Goal: Check status: Check status

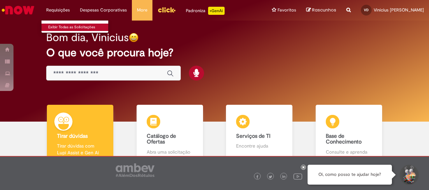
click at [59, 25] on link "Exibir Todas as Solicitações" at bounding box center [79, 27] width 74 height 7
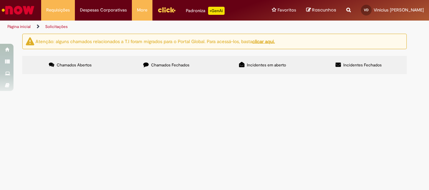
click at [360, 68] on span "Incidentes Fechados" at bounding box center [363, 64] width 38 height 5
click at [70, 27] on link "Exibir Todas as Solicitações" at bounding box center [79, 27] width 74 height 7
click at [58, 27] on link "Solicitações" at bounding box center [56, 26] width 23 height 5
click at [57, 27] on link "Solicitações" at bounding box center [56, 26] width 23 height 5
click at [57, 30] on li "Solicitações" at bounding box center [56, 27] width 27 height 12
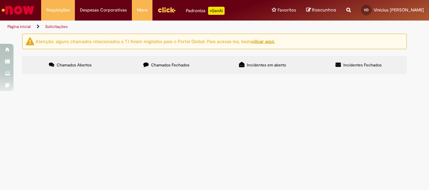
click at [171, 67] on span "Chamados Fechados" at bounding box center [170, 64] width 38 height 5
click at [0, 0] on span "R13575198" at bounding box center [0, 0] width 0 height 0
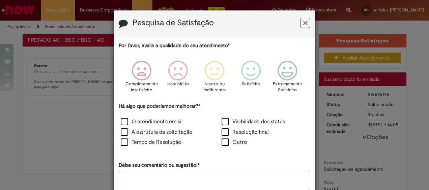
click at [304, 22] on icon "Feedback" at bounding box center [306, 23] width 4 height 7
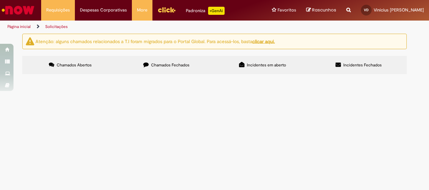
click at [344, 70] on label "Incidentes Fechados" at bounding box center [359, 65] width 96 height 18
click at [306, 67] on label "Incidentes em aberto" at bounding box center [263, 65] width 96 height 18
click at [198, 64] on label "Chamados Fechados" at bounding box center [167, 65] width 96 height 18
click at [0, 0] on span "R13575216" at bounding box center [0, 0] width 0 height 0
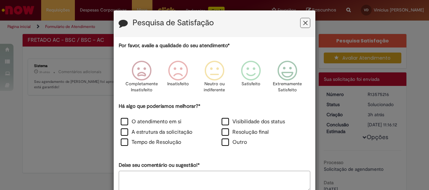
click at [306, 22] on button "Feedback" at bounding box center [305, 23] width 10 height 10
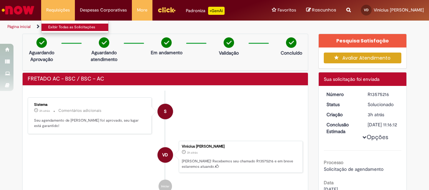
click at [62, 28] on link "Exibir Todas as Solicitações" at bounding box center [79, 27] width 74 height 7
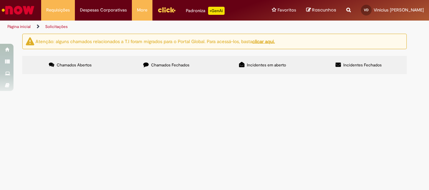
click at [367, 71] on label "Incidentes Fechados" at bounding box center [359, 65] width 96 height 18
click at [308, 65] on label "Incidentes em aberto" at bounding box center [263, 65] width 96 height 18
drag, startPoint x: 184, startPoint y: 63, endPoint x: 179, endPoint y: 62, distance: 5.6
click at [184, 63] on span "Chamados Fechados" at bounding box center [170, 64] width 38 height 5
click at [74, 58] on label "Chamados Abertos" at bounding box center [70, 65] width 96 height 18
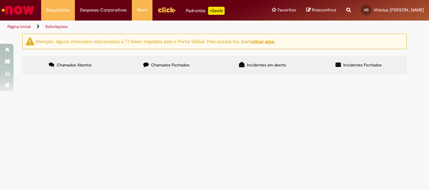
click at [26, 8] on img "Ir para a Homepage" at bounding box center [18, 10] width 35 height 14
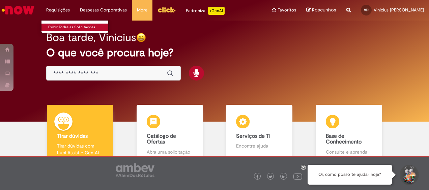
click at [74, 28] on link "Exibir Todas as Solicitações" at bounding box center [79, 27] width 74 height 7
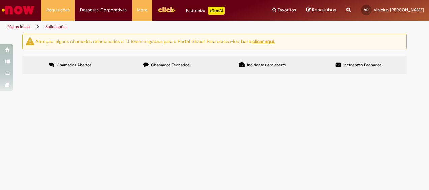
click at [169, 64] on span "Chamados Fechados" at bounding box center [170, 64] width 38 height 5
click at [249, 67] on span "Incidentes em aberto" at bounding box center [266, 64] width 39 height 5
click at [0, 0] on span "R13508529" at bounding box center [0, 0] width 0 height 0
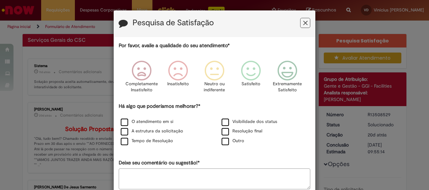
click at [300, 22] on button "Feedback" at bounding box center [305, 23] width 10 height 10
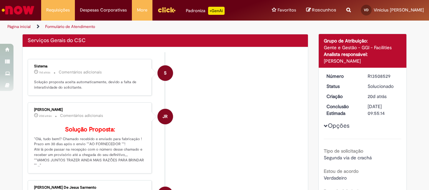
scroll to position [72, 0]
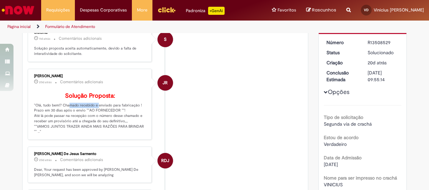
drag, startPoint x: 63, startPoint y: 115, endPoint x: 93, endPoint y: 115, distance: 30.1
click at [93, 115] on p "Solução Proposta: "Olá, tudo bem!? Chamado recebido e enviado para fabricação !…" at bounding box center [90, 114] width 112 height 42
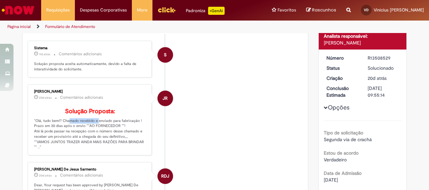
scroll to position [68, 0]
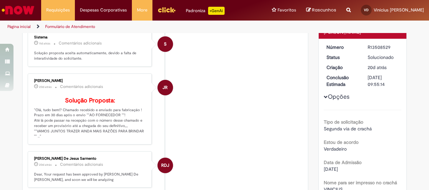
click at [45, 126] on p "Solução Proposta: "Olá, tudo bem!? Chamado recebido e enviado para fabricação !…" at bounding box center [90, 119] width 112 height 42
drag, startPoint x: 62, startPoint y: 124, endPoint x: 113, endPoint y: 125, distance: 51.0
click at [113, 125] on p "Solução Proposta: "Olá, tudo bem!? Chamado recebido e enviado para fabricação !…" at bounding box center [90, 119] width 112 height 42
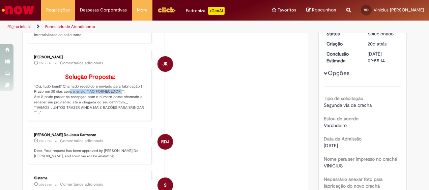
scroll to position [101, 0]
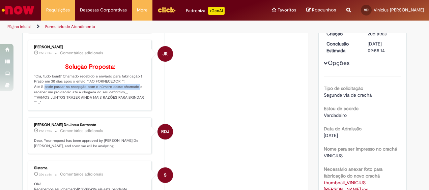
drag, startPoint x: 49, startPoint y: 97, endPoint x: 135, endPoint y: 97, distance: 85.8
click at [135, 97] on p "Solução Proposta: "Olá, tudo bem!? Chamado recebido e enviado para fabricação !…" at bounding box center [90, 85] width 112 height 42
click at [63, 106] on p "Solução Proposta: "Olá, tudo bem!? Chamado recebido e enviado para fabricação !…" at bounding box center [90, 85] width 112 height 42
drag, startPoint x: 46, startPoint y: 96, endPoint x: 106, endPoint y: 93, distance: 60.5
click at [106, 93] on p "Solução Proposta: "Olá, tudo bem!? Chamado recebido e enviado para fabricação !…" at bounding box center [90, 85] width 112 height 42
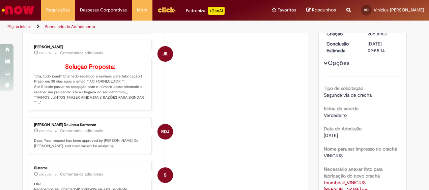
drag, startPoint x: 106, startPoint y: 93, endPoint x: 83, endPoint y: 99, distance: 24.1
click at [83, 99] on p "Solução Proposta: "Olá, tudo bem!? Chamado recebido e enviado para fabricação !…" at bounding box center [90, 85] width 112 height 42
drag, startPoint x: 51, startPoint y: 99, endPoint x: 110, endPoint y: 99, distance: 59.1
click at [110, 99] on p "Solução Proposta: "Olá, tudo bem!? Chamado recebido e enviado para fabricação !…" at bounding box center [90, 85] width 112 height 42
drag, startPoint x: 110, startPoint y: 99, endPoint x: 112, endPoint y: 104, distance: 4.9
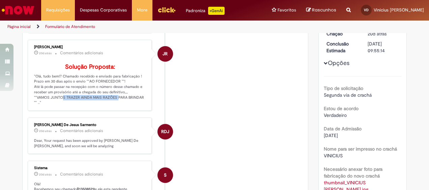
click at [112, 104] on p "Solução Proposta: "Olá, tudo bem!? Chamado recebido e enviado para fabricação !…" at bounding box center [90, 85] width 112 height 42
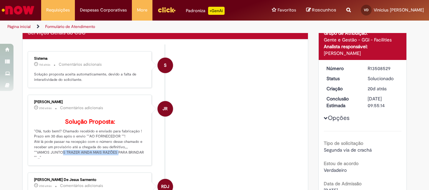
scroll to position [0, 0]
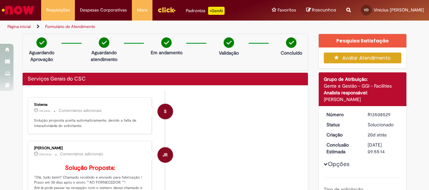
drag, startPoint x: 272, startPoint y: 121, endPoint x: 266, endPoint y: 116, distance: 7.7
click at [272, 120] on li "S Sistema 11d atrás 11 dias atrás Comentários adicionais Solução proposta aceit…" at bounding box center [166, 116] width 276 height 37
click at [65, 24] on link "Exibir Todas as Solicitações" at bounding box center [79, 27] width 74 height 7
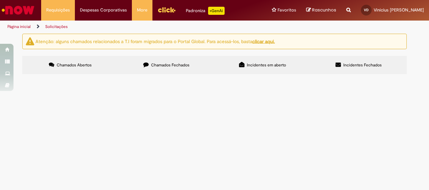
click at [167, 57] on label "Chamados Fechados" at bounding box center [167, 65] width 96 height 18
click at [0, 0] on span "R13575216" at bounding box center [0, 0] width 0 height 0
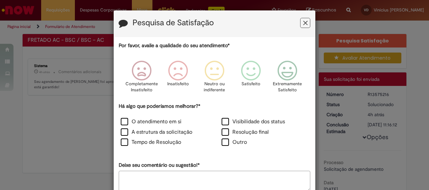
click at [309, 21] on div "Pesquisa de Satisfação" at bounding box center [215, 23] width 202 height 27
click at [304, 22] on icon "Feedback" at bounding box center [306, 23] width 4 height 7
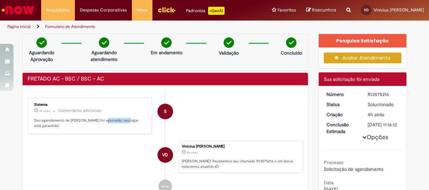
drag, startPoint x: 105, startPoint y: 120, endPoint x: 138, endPoint y: 129, distance: 34.1
click at [121, 120] on p "Seu agendamento de [PERSON_NAME] foi aprovado, seu lugar está garantido!" at bounding box center [90, 123] width 112 height 10
click at [138, 129] on ul "S Sistema 4h atrás 4 horas atrás Comentários adicionais Seu agendamento de fret…" at bounding box center [166, 145] width 276 height 109
click at [74, 129] on ul "S Sistema 4h atrás 4 horas atrás Comentários adicionais Seu agendamento de fret…" at bounding box center [166, 145] width 276 height 109
